Goal: Information Seeking & Learning: Learn about a topic

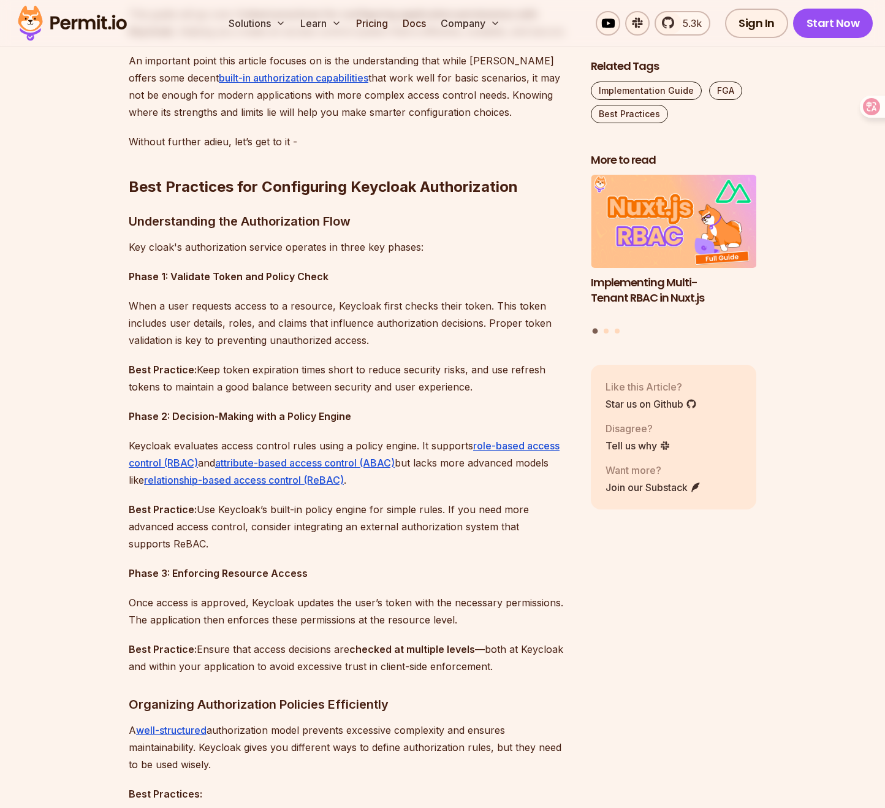
scroll to position [1150, 0]
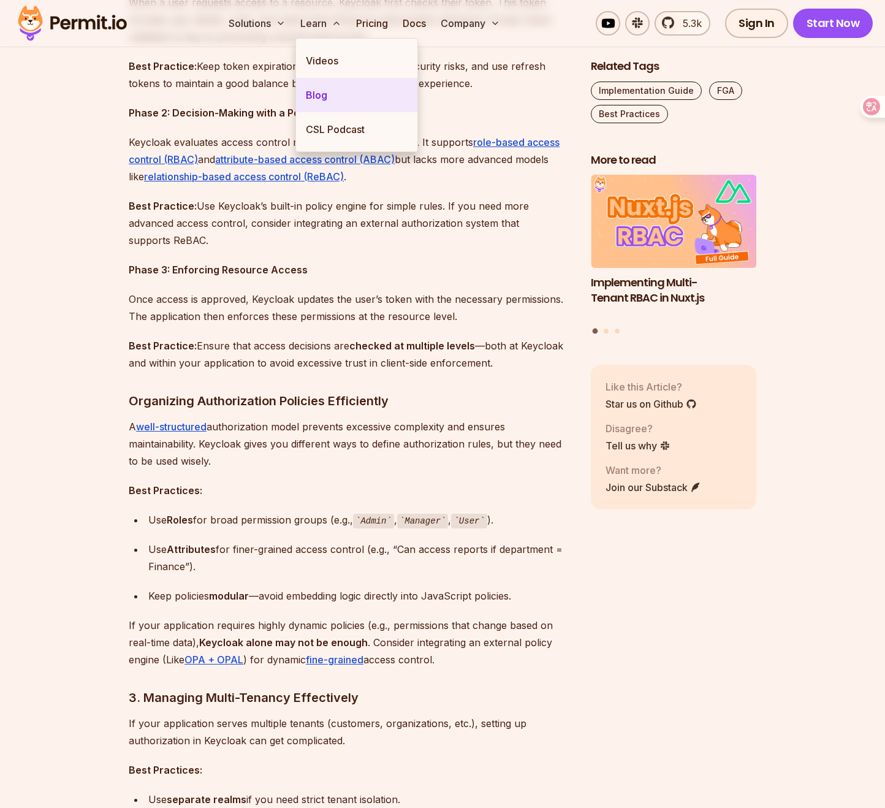
click at [320, 95] on link "Blog" at bounding box center [356, 95] width 121 height 34
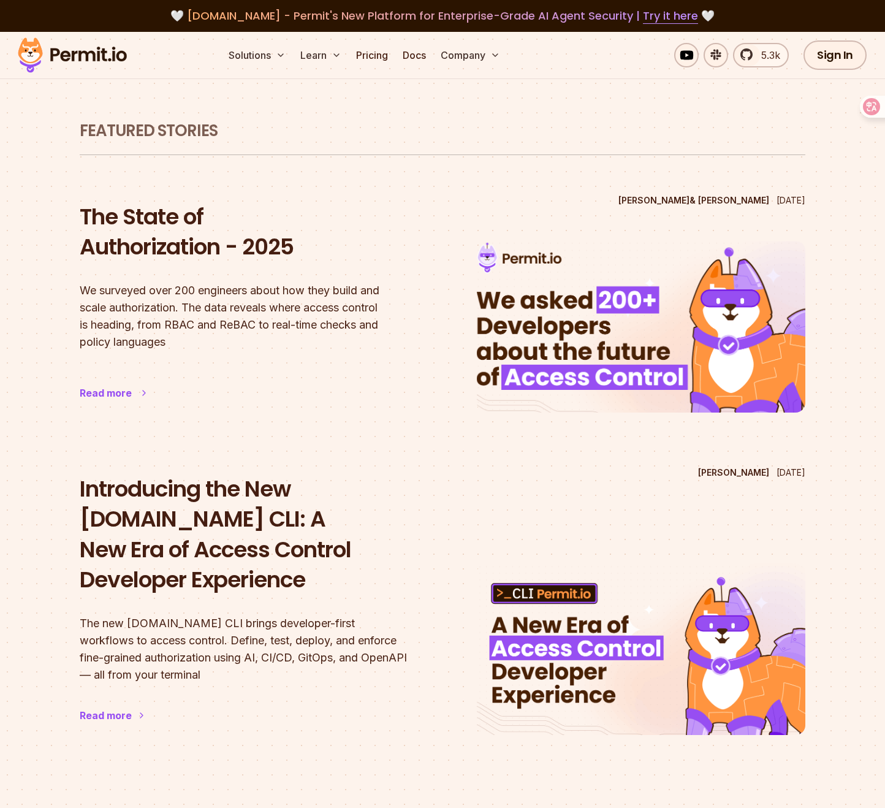
click at [107, 225] on h2 "The State of Authorization - 2025" at bounding box center [244, 232] width 328 height 61
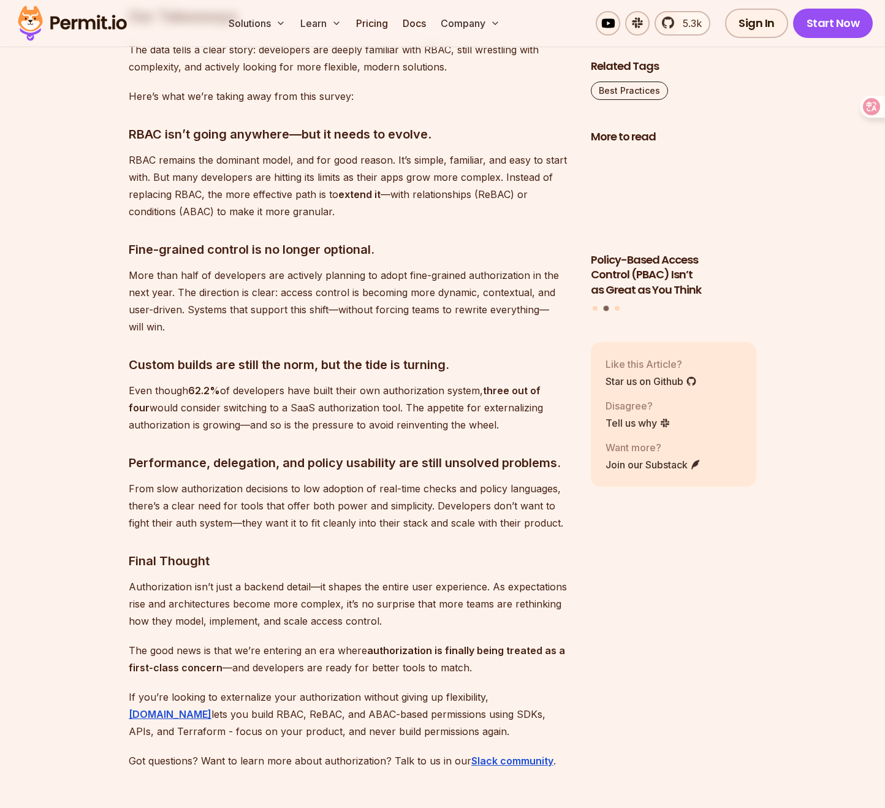
scroll to position [6736, 0]
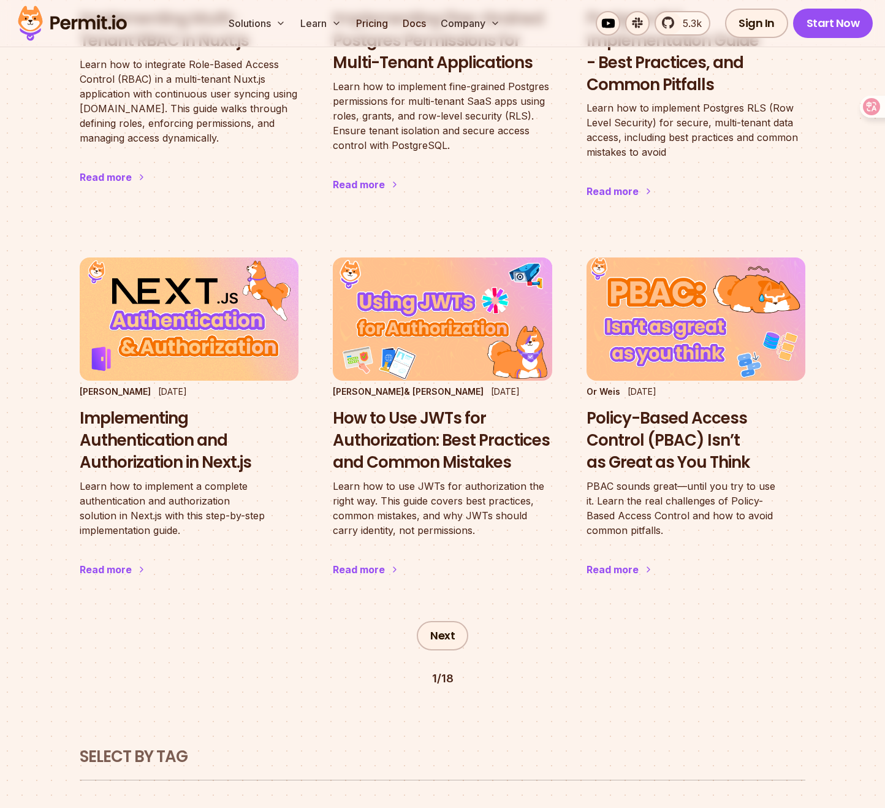
scroll to position [1912, 0]
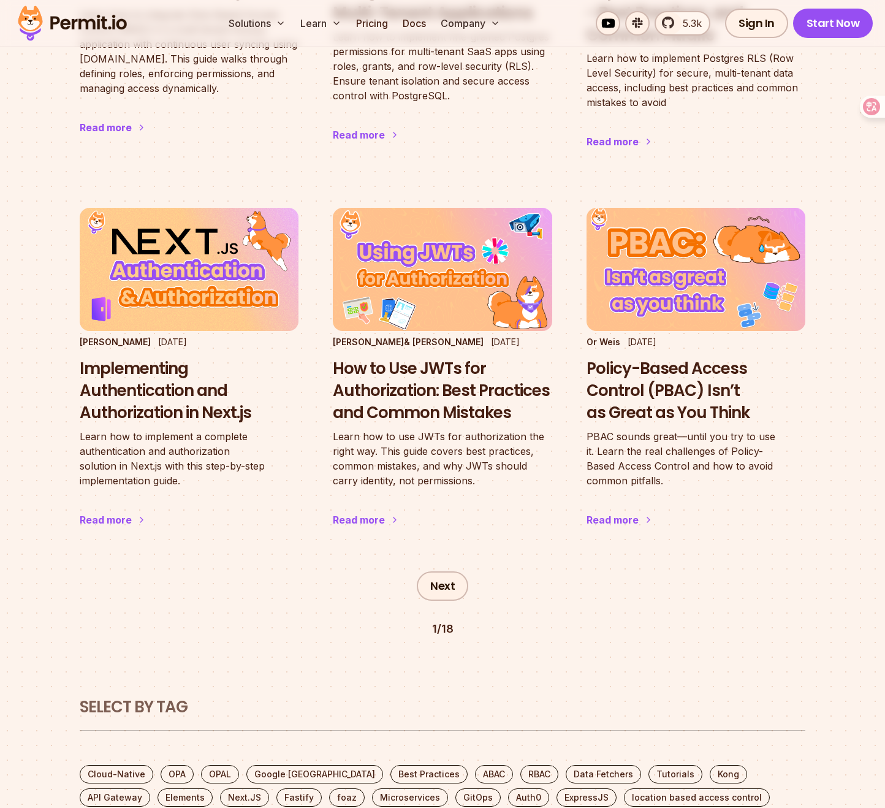
scroll to position [1150, 0]
